Goal: Task Accomplishment & Management: Manage account settings

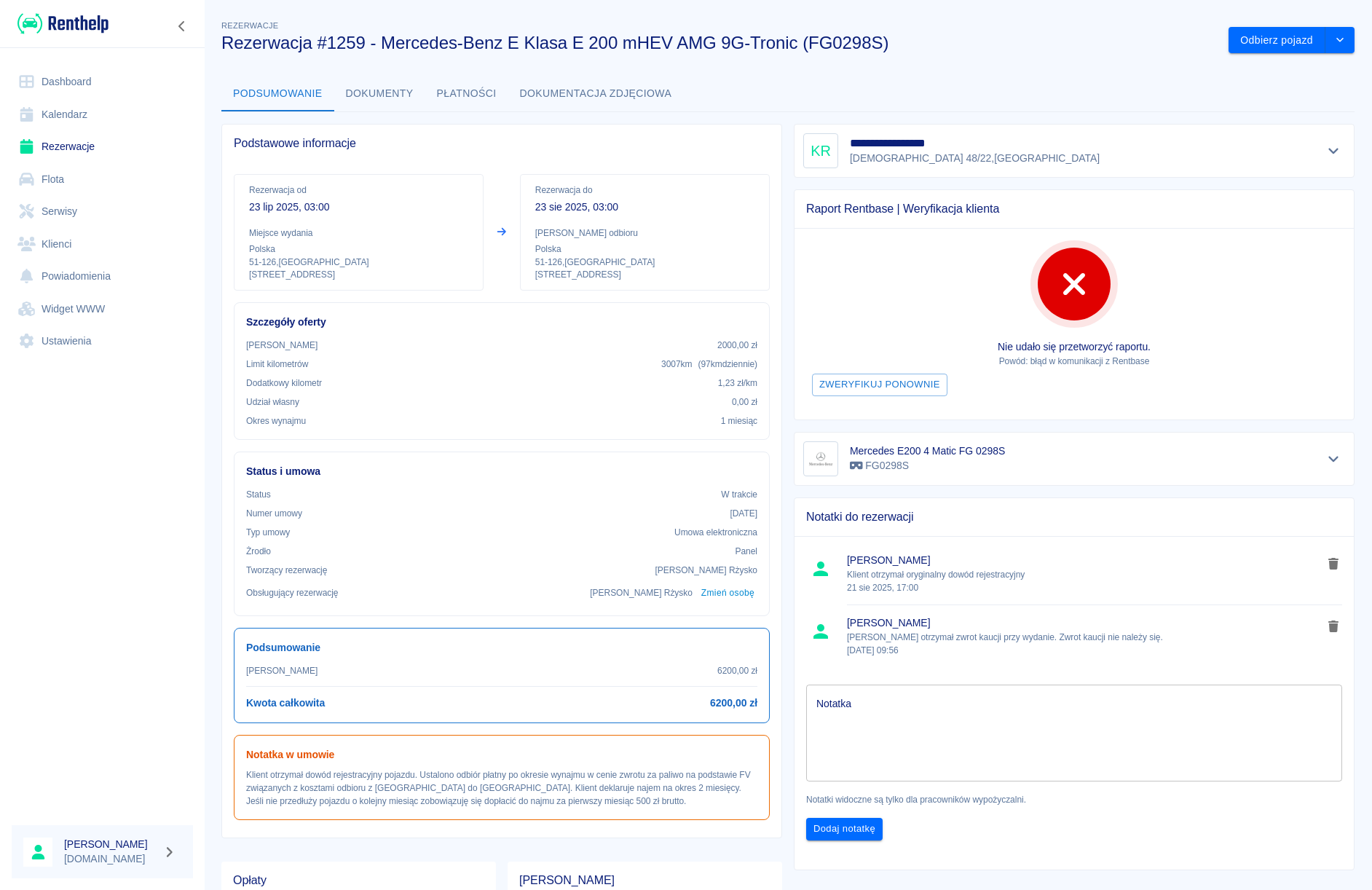
click at [85, 149] on link "Rezerwacje" at bounding box center [102, 146] width 181 height 33
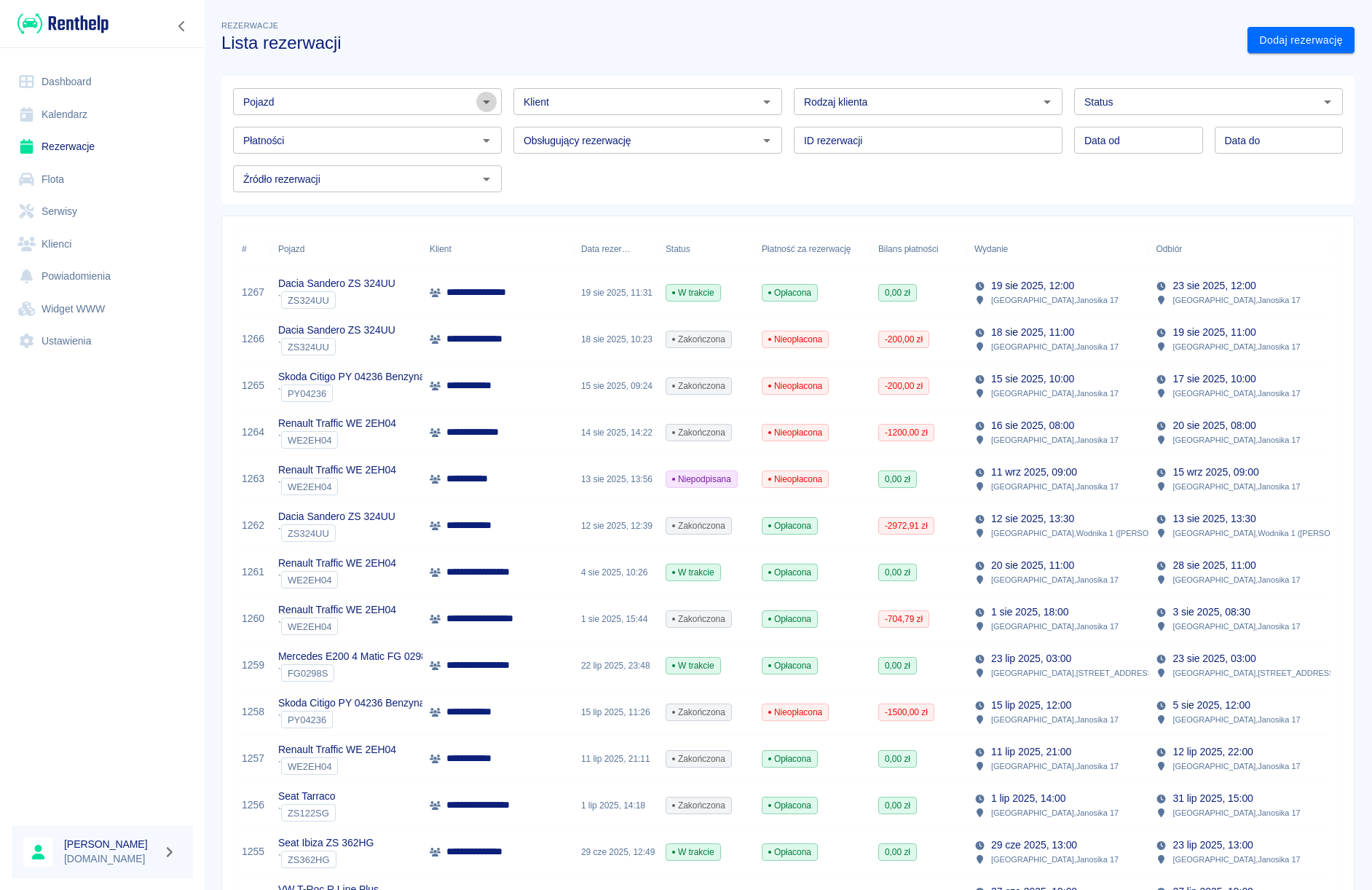
click at [482, 106] on icon "Otwórz" at bounding box center [486, 102] width 18 height 18
click at [379, 127] on li "Seat Ibiza ZS 362HG - ZS362HG" at bounding box center [366, 132] width 266 height 24
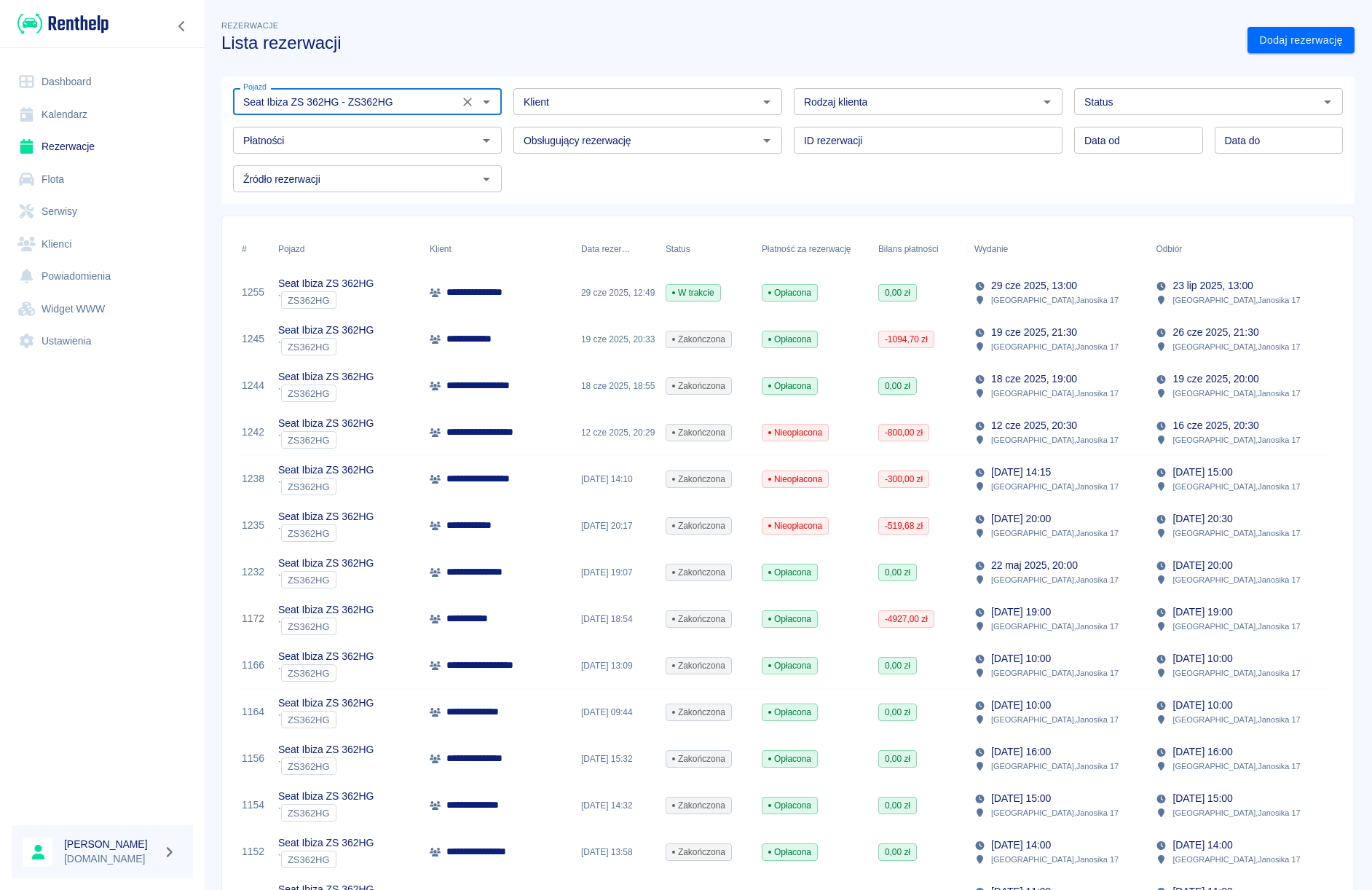
type input "Seat Ibiza ZS 362HG - ZS362HG"
click at [622, 308] on div "29 cze 2025, 12:49" at bounding box center [616, 292] width 85 height 47
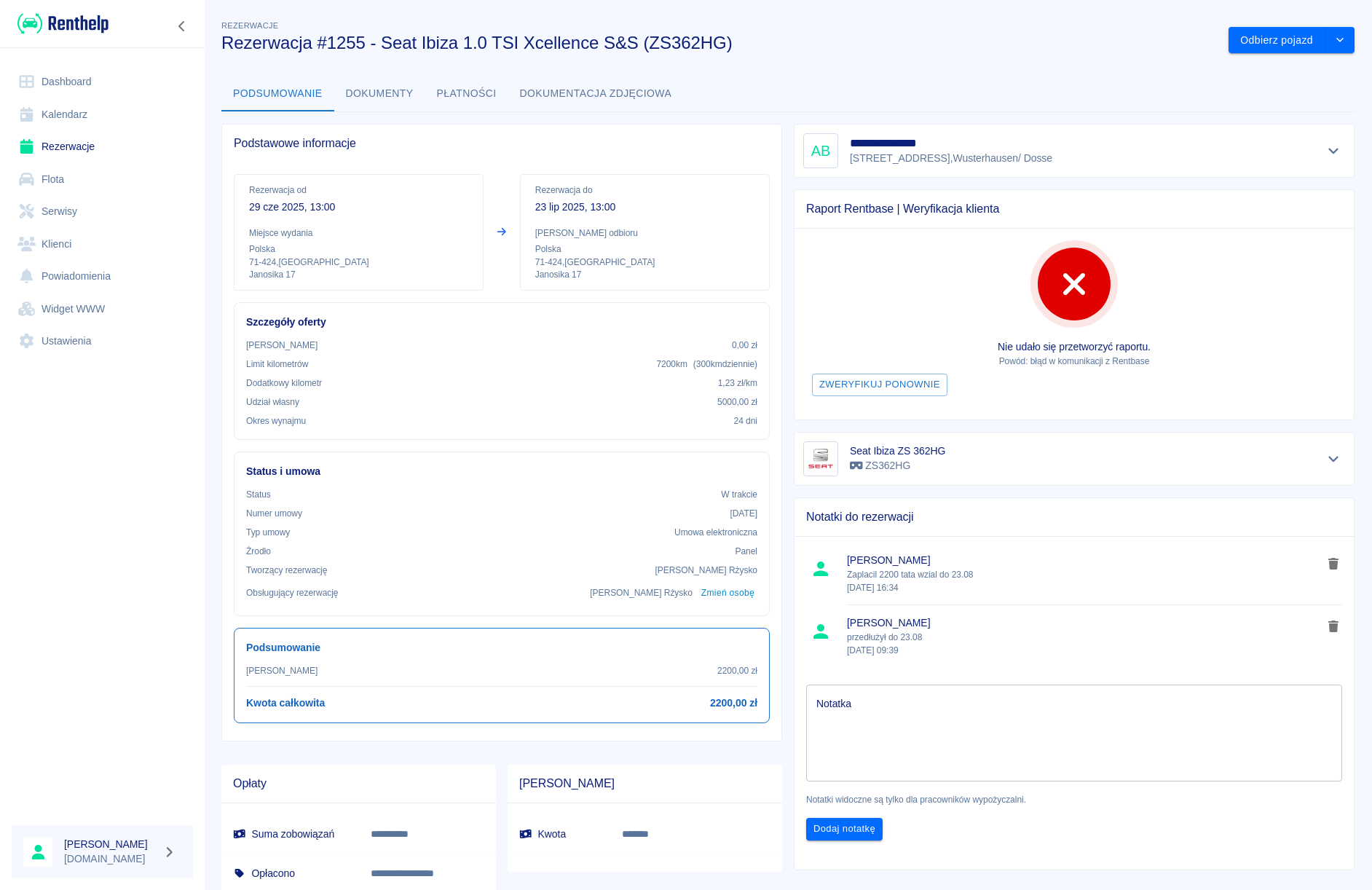
click at [845, 698] on textarea "Notatka" at bounding box center [1074, 732] width 515 height 73
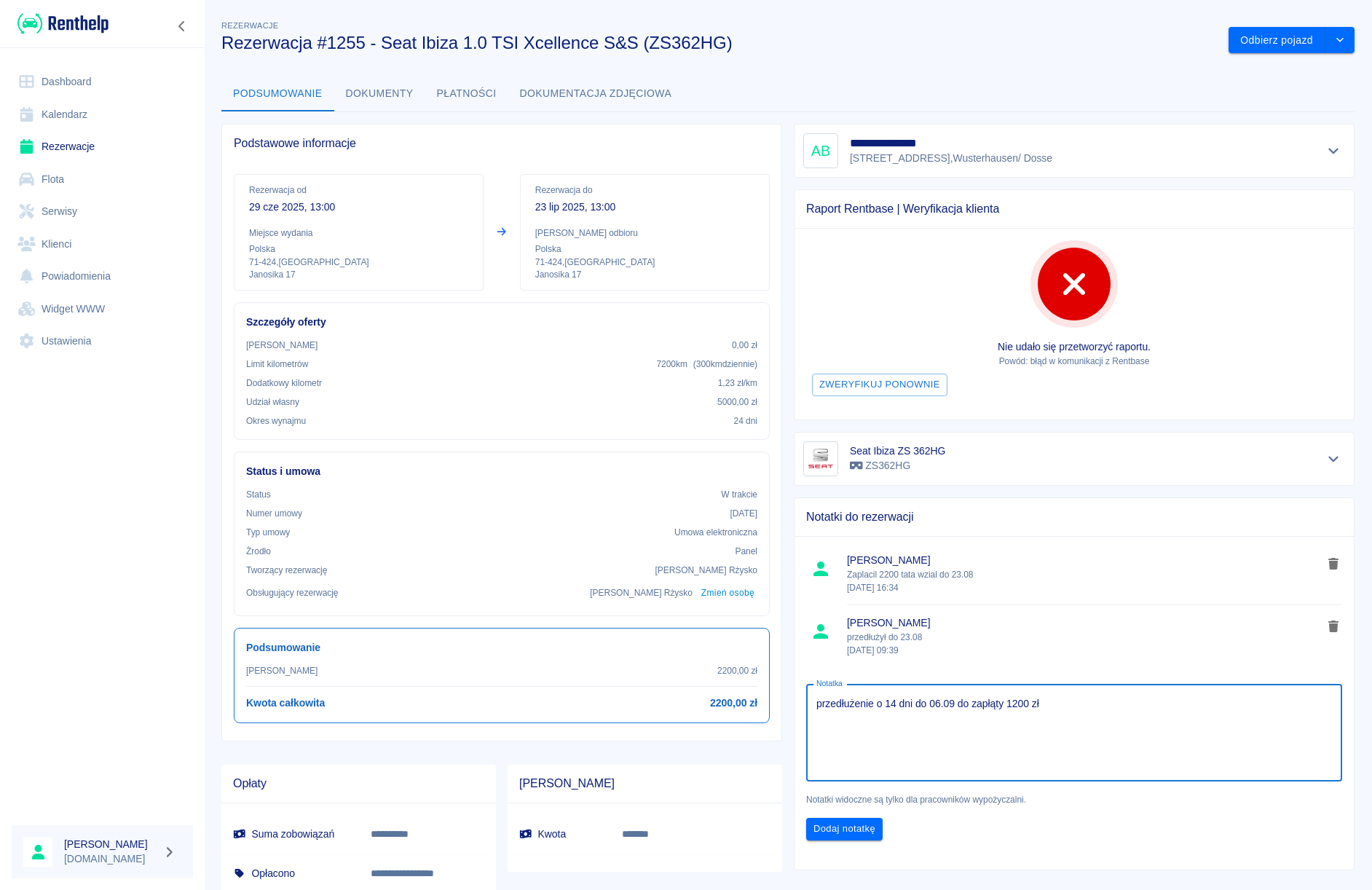
click at [991, 709] on textarea "przedłużenie o 14 dni do 06.09 do zapłąty 1200 zł" at bounding box center [1074, 732] width 515 height 73
type textarea "przedłużenie o 14 dni do 06.09 do zapłaty 1200 zł"
click at [834, 838] on button "Dodaj notatkę" at bounding box center [844, 828] width 76 height 22
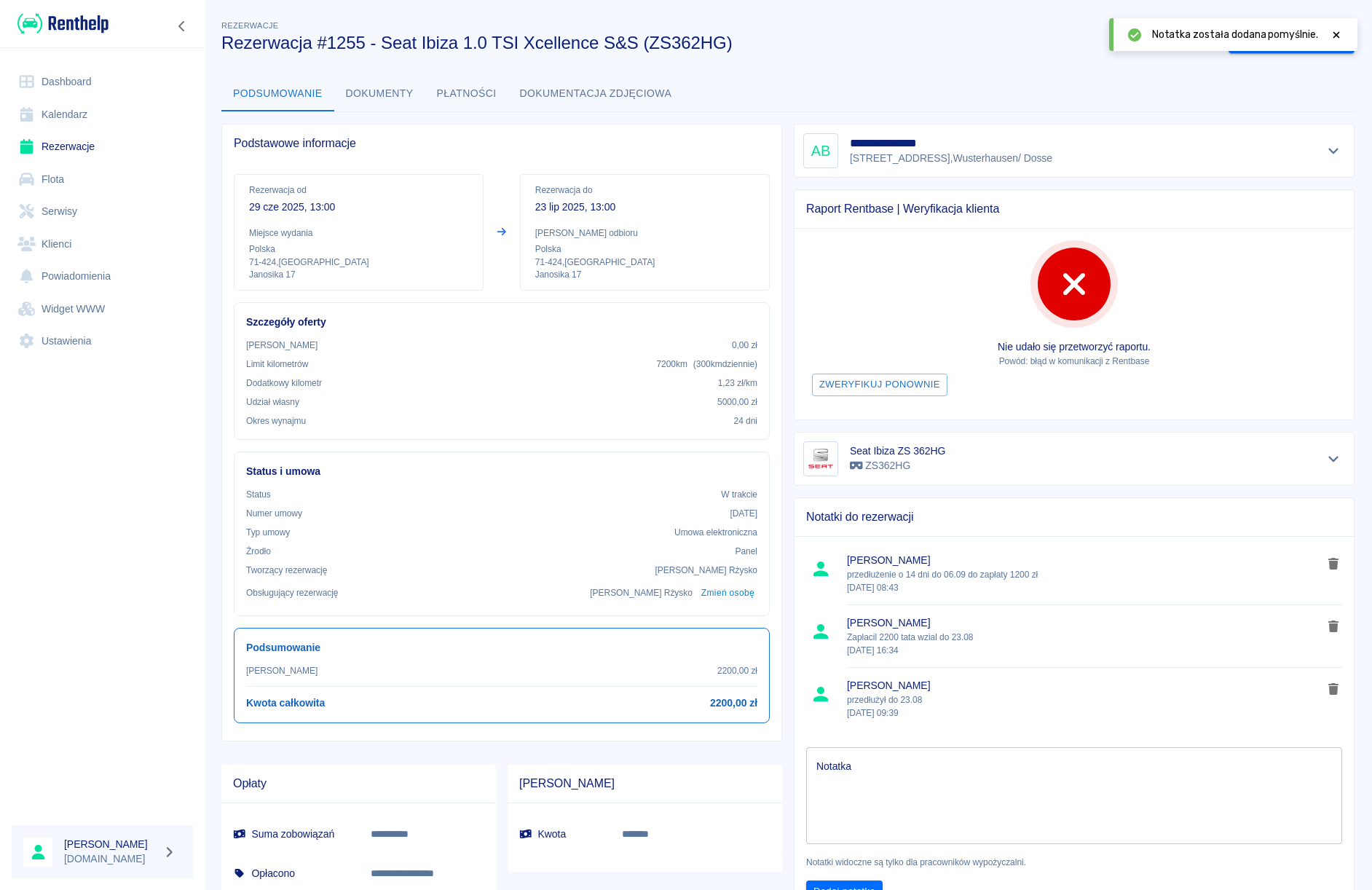
click at [73, 89] on link "Dashboard" at bounding box center [102, 82] width 181 height 33
